Goal: Find specific page/section: Find specific page/section

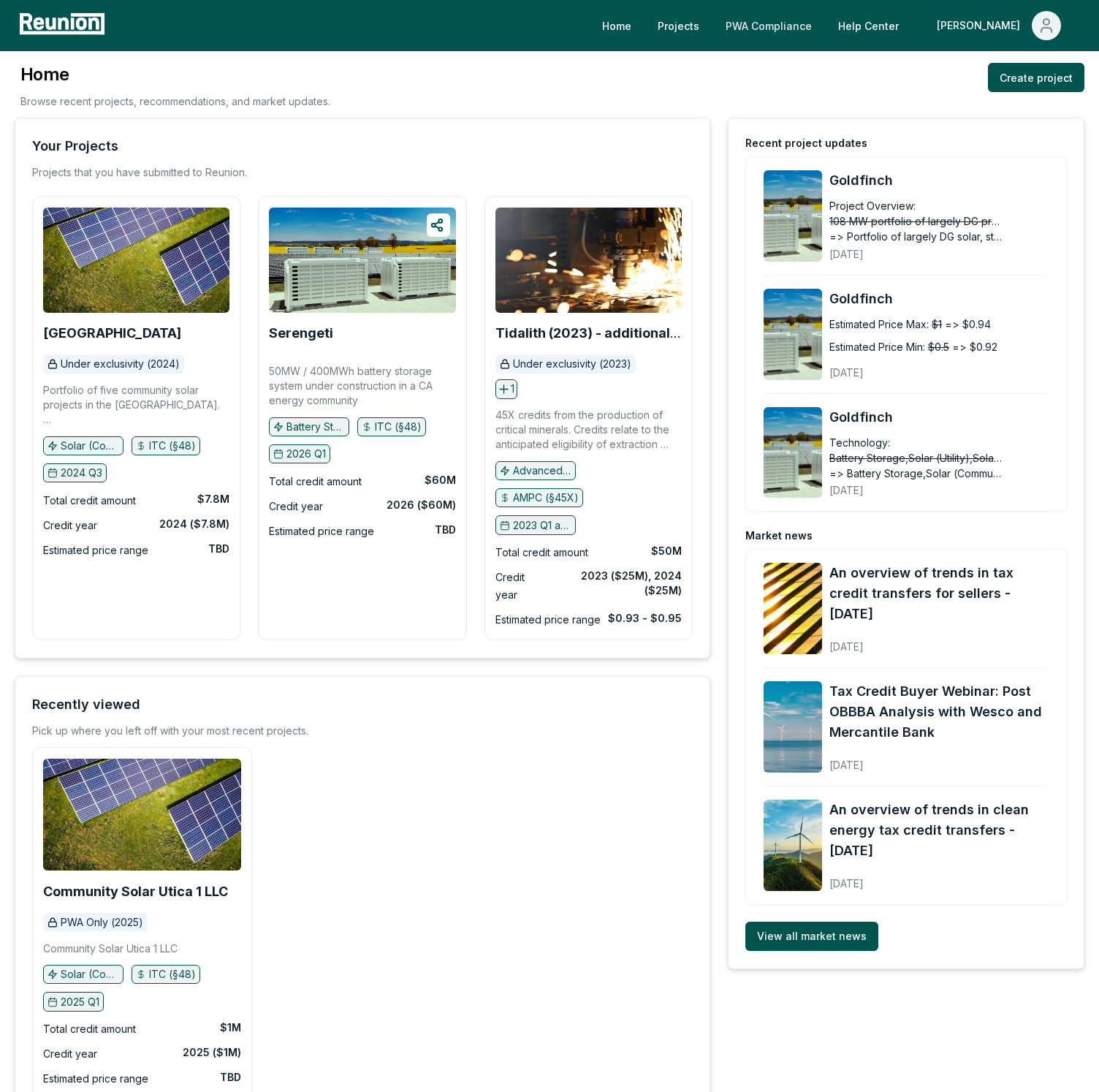
click at [824, 18] on link "PWA Compliance" at bounding box center [768, 25] width 110 height 29
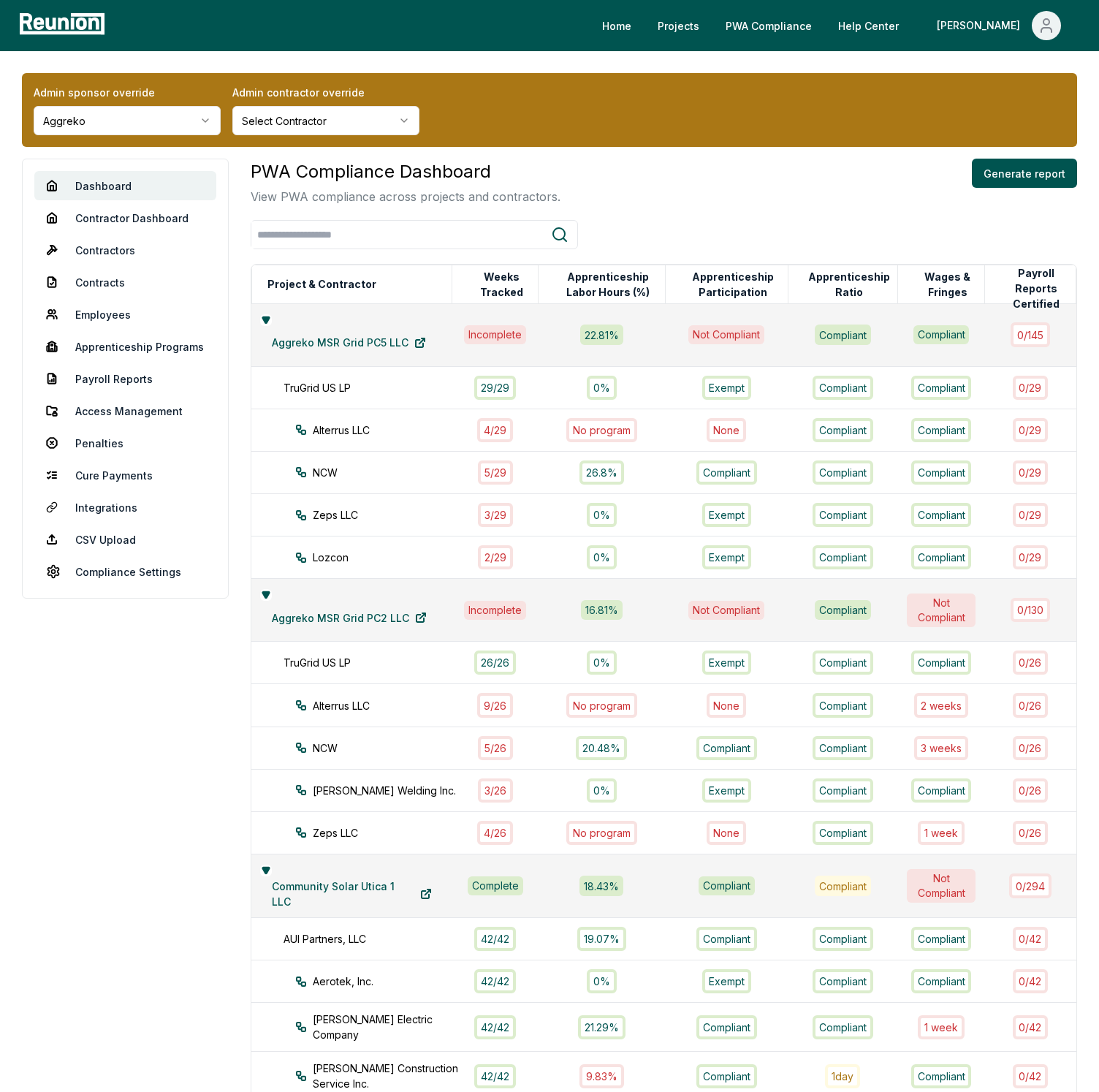
click at [689, 174] on div "PWA Compliance Dashboard View PWA compliance across projects and contractors. G…" at bounding box center [664, 182] width 827 height 46
click at [466, 32] on div "Home Projects PWA Compliance Help Center [PERSON_NAME]" at bounding box center [597, 25] width 975 height 29
click at [106, 503] on link "Integrations" at bounding box center [125, 507] width 182 height 29
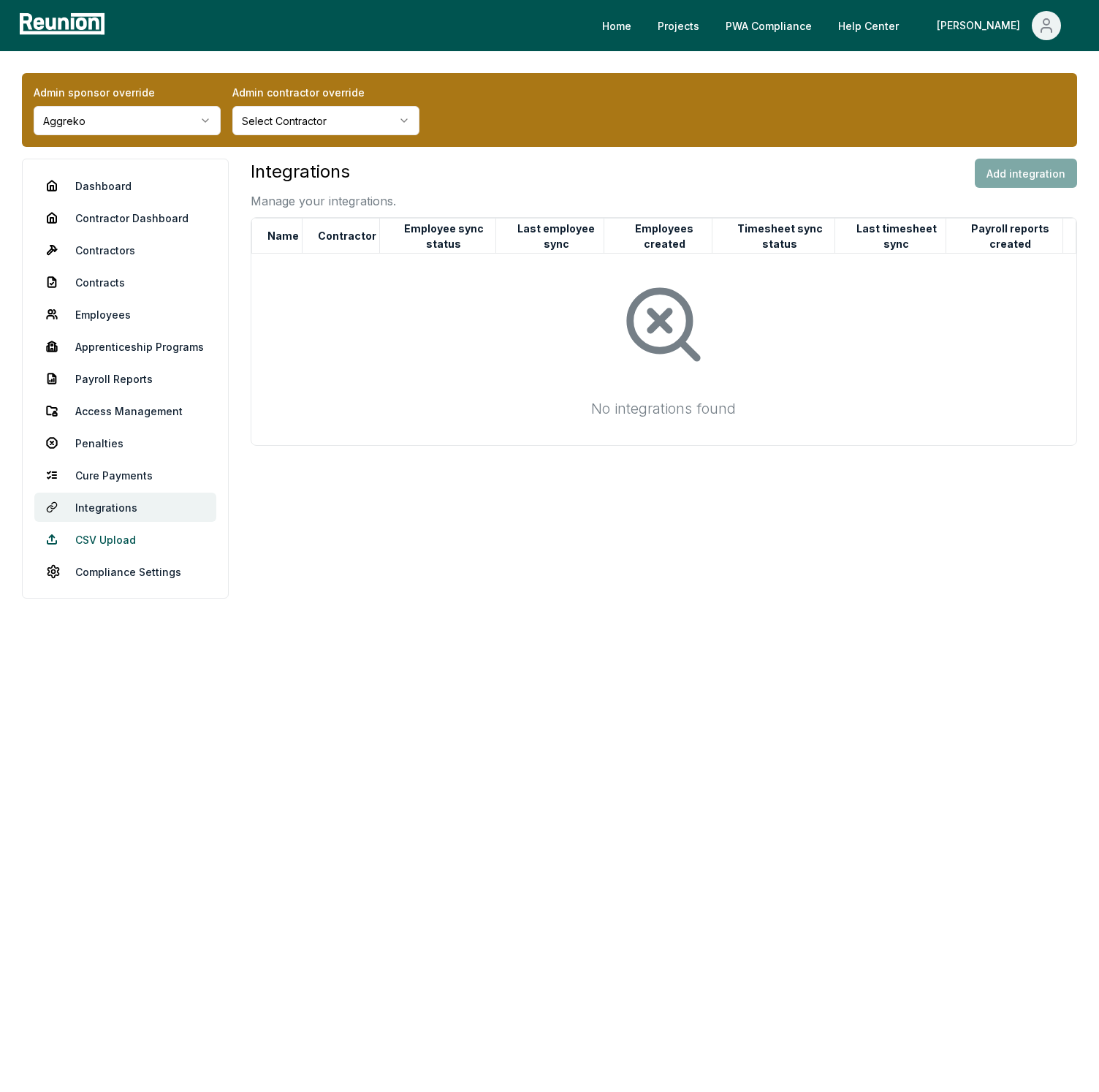
click at [111, 533] on link "CSV Upload" at bounding box center [125, 540] width 182 height 29
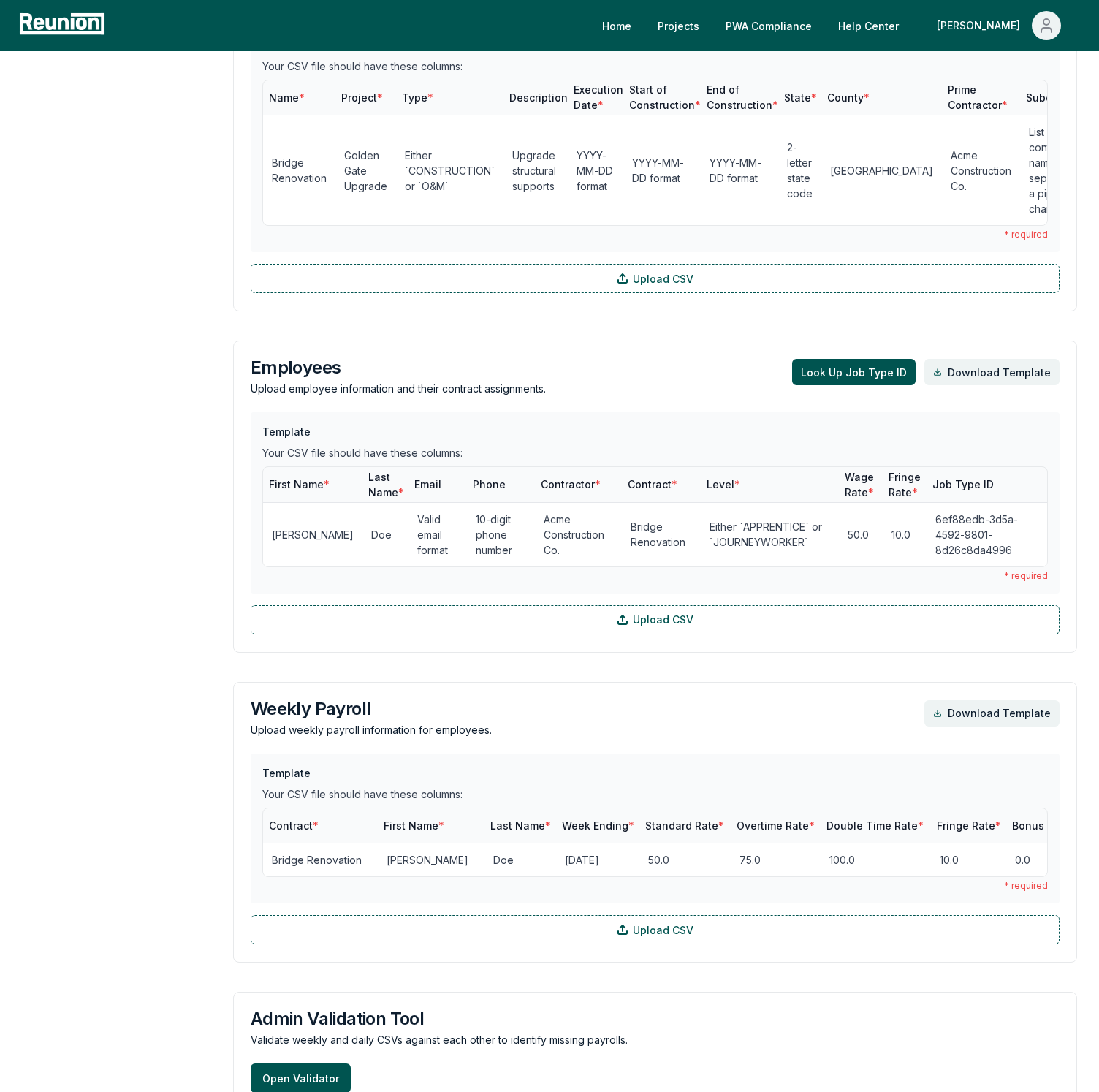
scroll to position [982, 0]
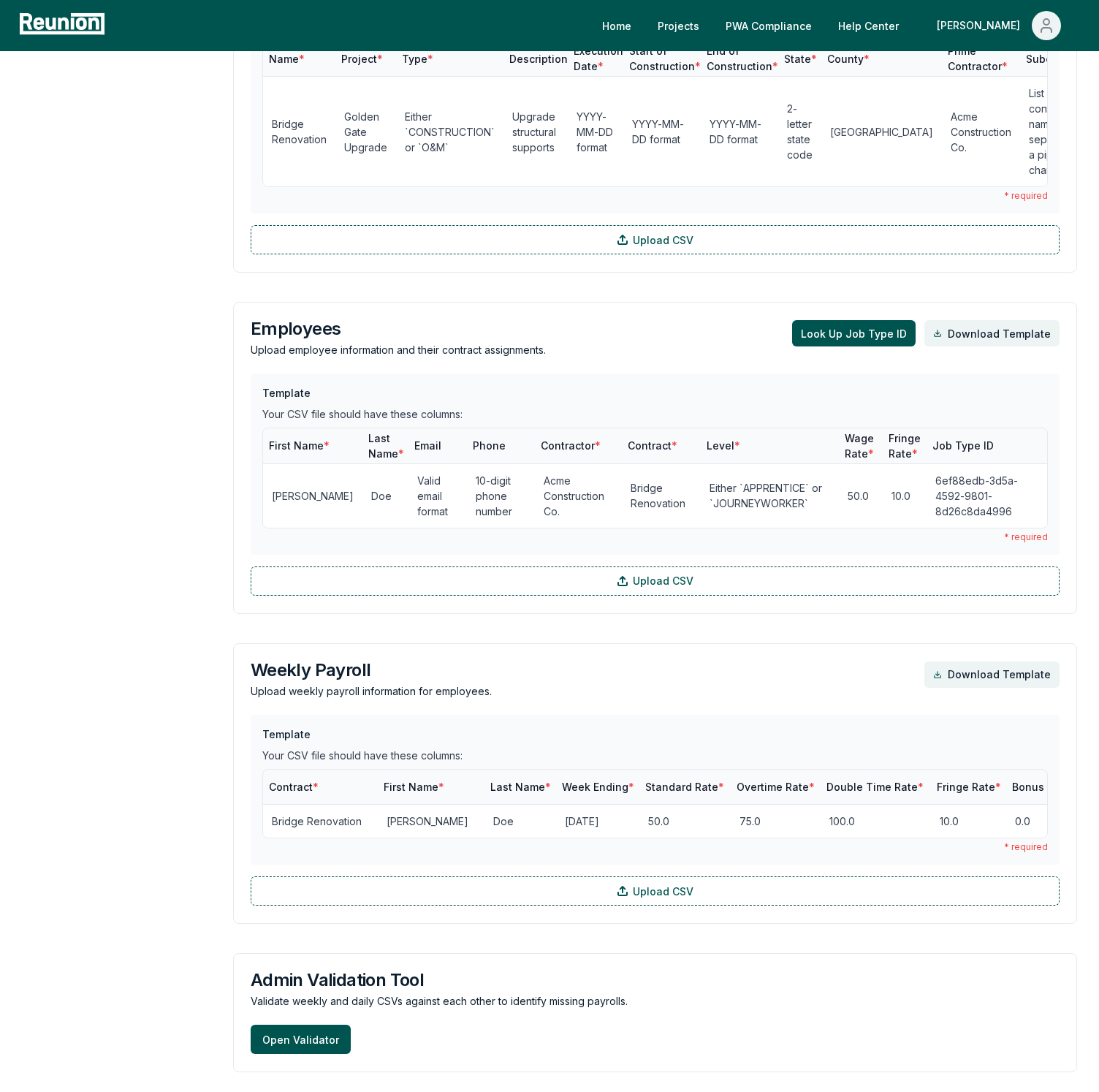
click at [119, 285] on aside "Dashboard Contractor Dashboard Contractors Contracts Employees [DEMOGRAPHIC_DAT…" at bounding box center [116, 338] width 189 height 2324
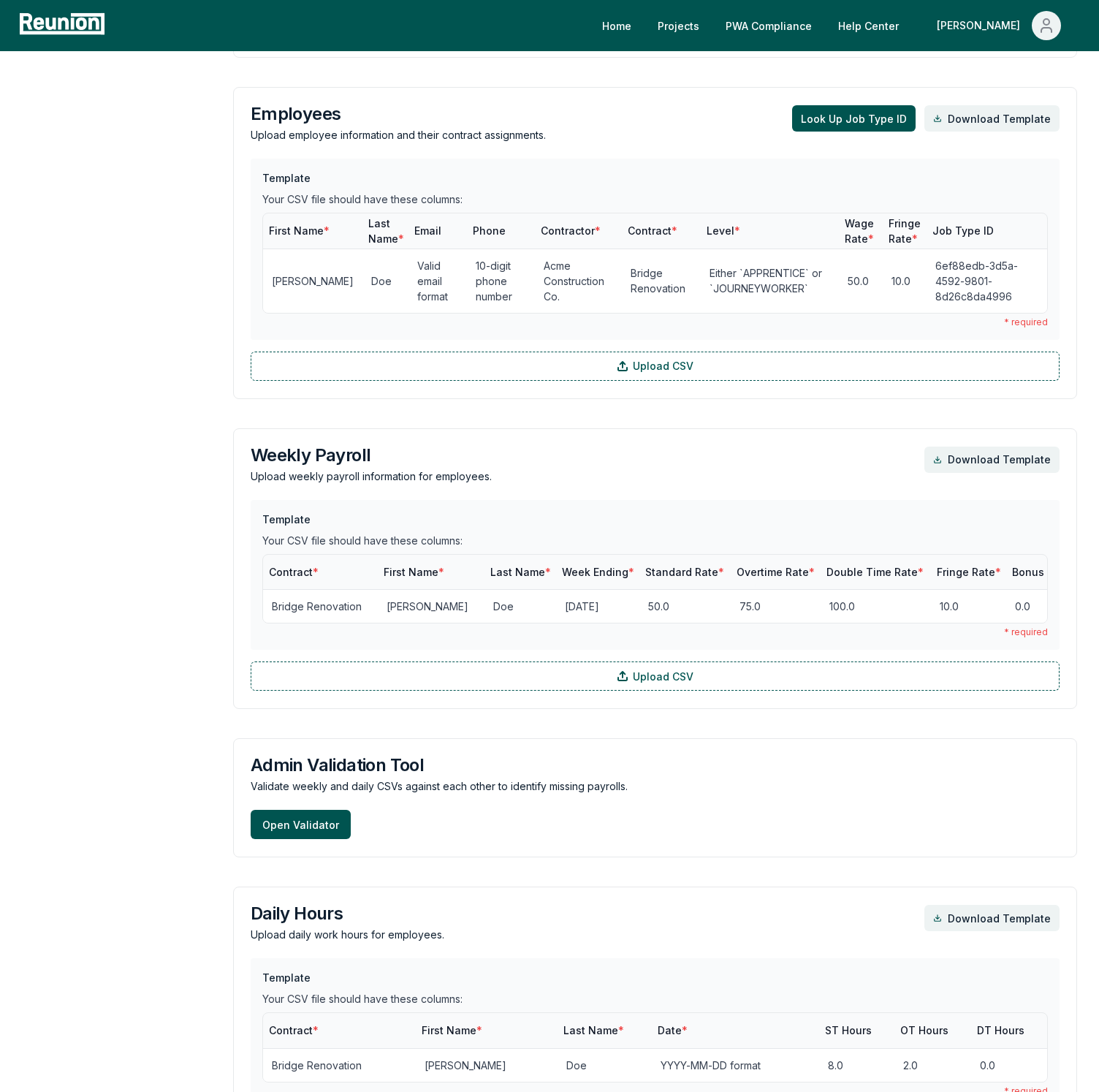
scroll to position [1196, 0]
click at [219, 215] on div "Dashboard Contractor Dashboard Contractors Contracts Employees [DEMOGRAPHIC_DAT…" at bounding box center [550, 124] width 1055 height 2324
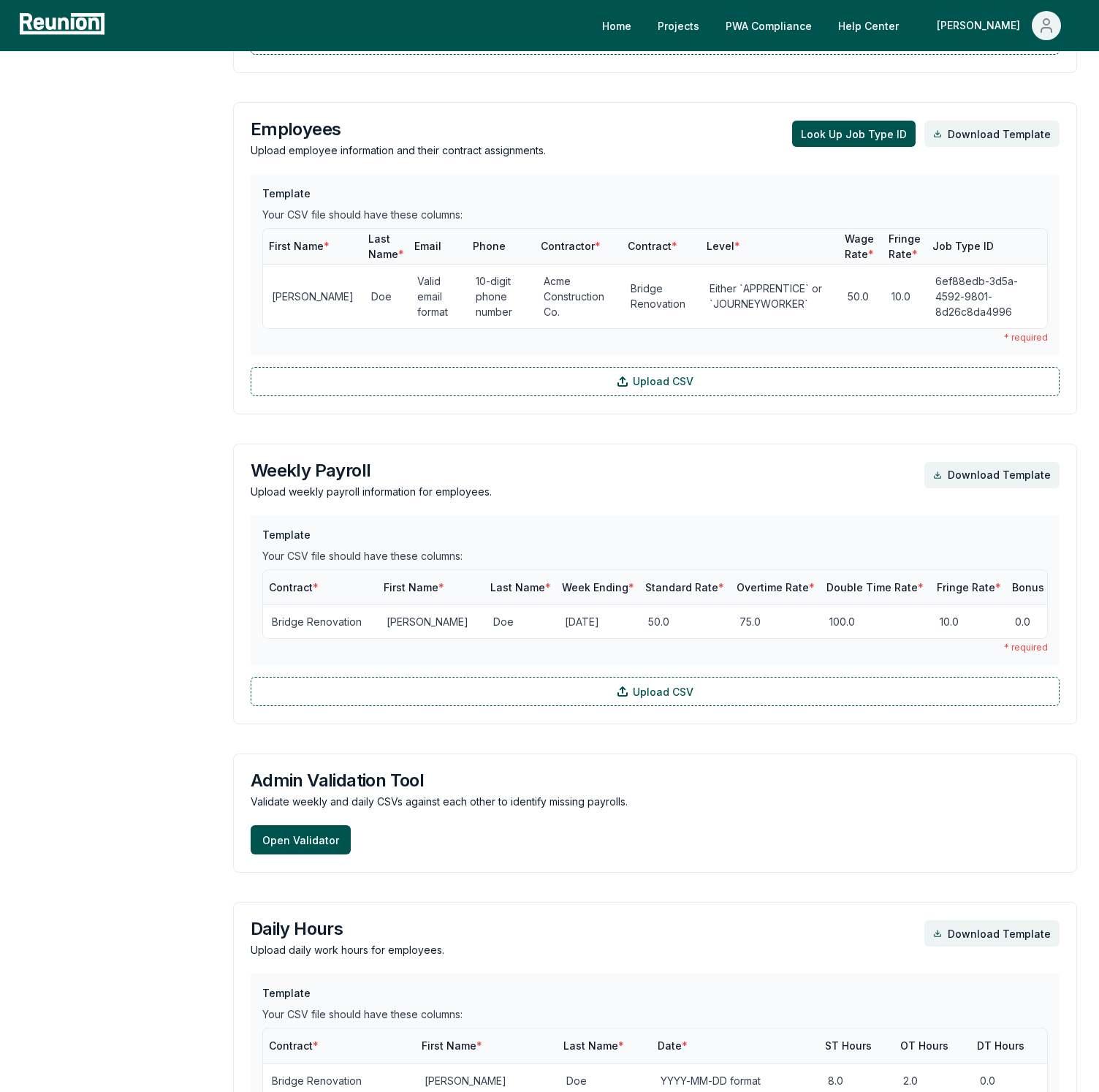
scroll to position [1183, 0]
click at [166, 231] on aside "Dashboard Contractor Dashboard Contractors Contracts Employees [DEMOGRAPHIC_DAT…" at bounding box center [116, 138] width 189 height 2324
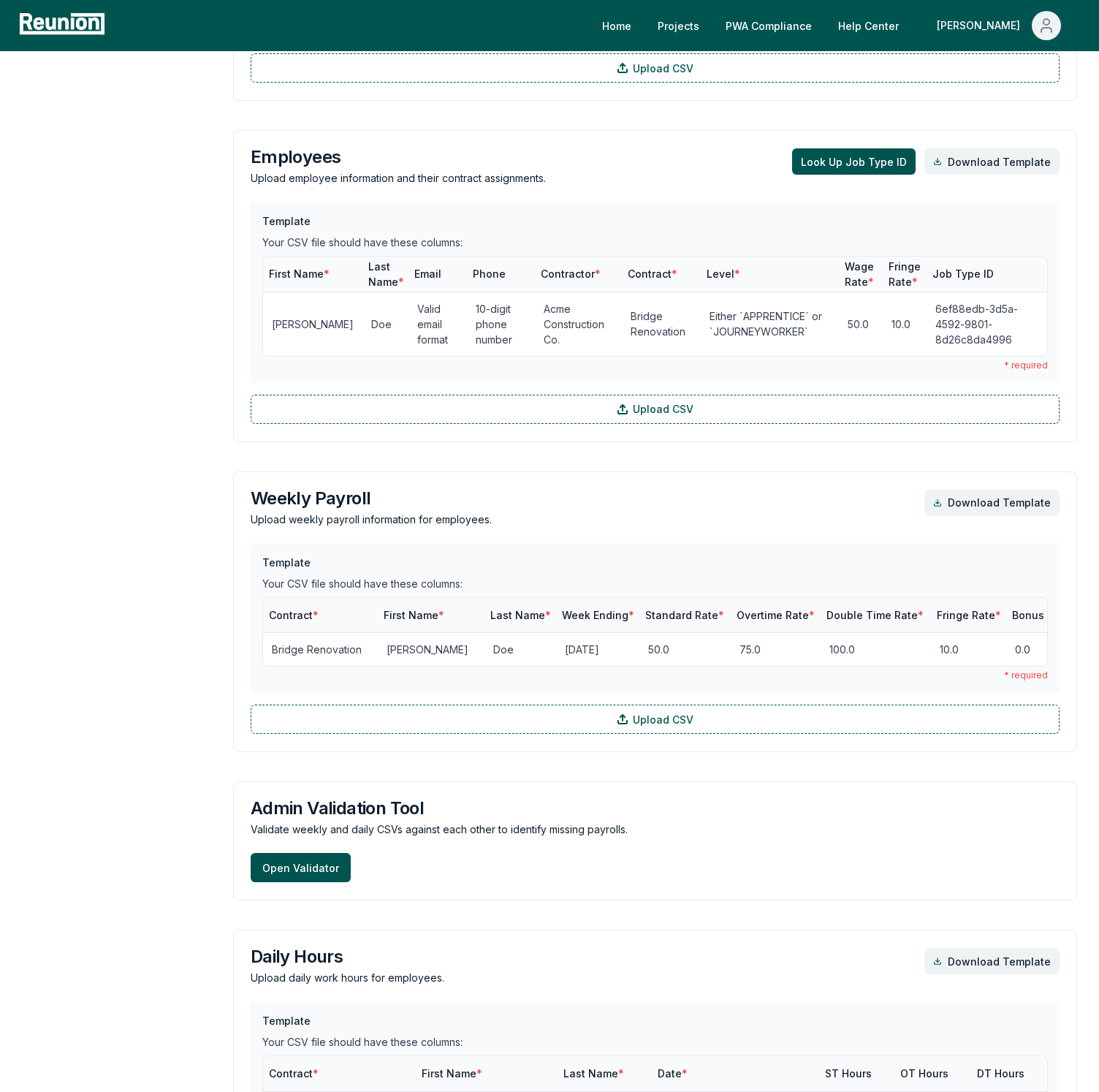
scroll to position [1152, 0]
